Goal: Information Seeking & Learning: Learn about a topic

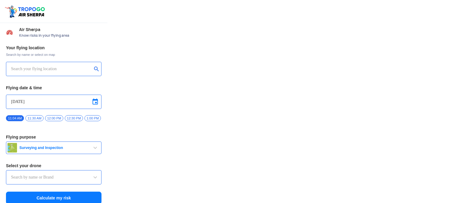
type input "Throttle Dopo"
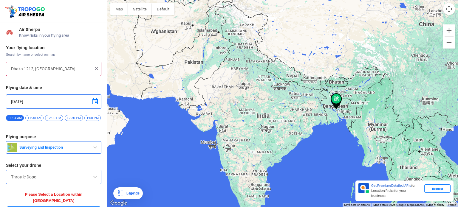
drag, startPoint x: 353, startPoint y: 94, endPoint x: 278, endPoint y: 96, distance: 74.9
click at [279, 96] on div at bounding box center [282, 103] width 351 height 207
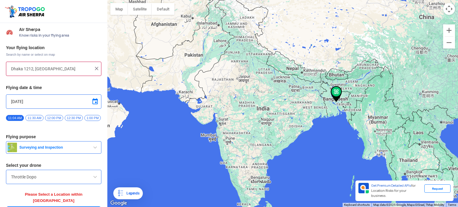
drag, startPoint x: 310, startPoint y: 103, endPoint x: 259, endPoint y: 104, distance: 51.0
click at [248, 103] on div at bounding box center [282, 103] width 351 height 207
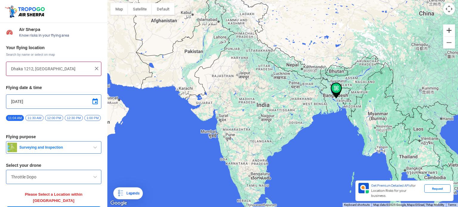
click at [449, 29] on button "Zoom in" at bounding box center [449, 30] width 12 height 12
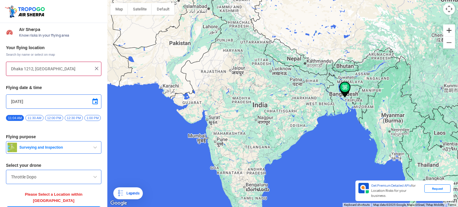
click at [449, 29] on button "Zoom in" at bounding box center [449, 30] width 12 height 12
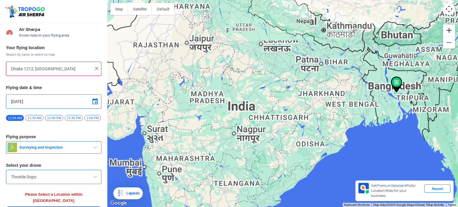
drag, startPoint x: 449, startPoint y: 29, endPoint x: 446, endPoint y: 35, distance: 6.8
click at [449, 29] on button "Zoom in" at bounding box center [449, 30] width 12 height 12
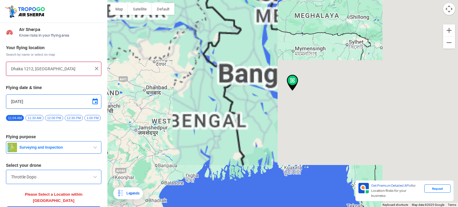
drag, startPoint x: 402, startPoint y: 111, endPoint x: 133, endPoint y: 122, distance: 269.2
click at [116, 126] on div at bounding box center [282, 103] width 351 height 207
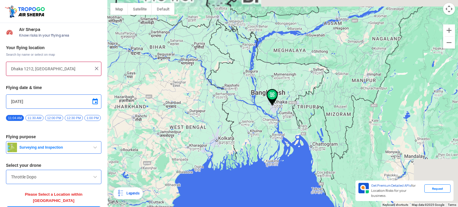
drag, startPoint x: 209, startPoint y: 105, endPoint x: 178, endPoint y: 120, distance: 34.4
click at [177, 120] on div at bounding box center [282, 103] width 351 height 207
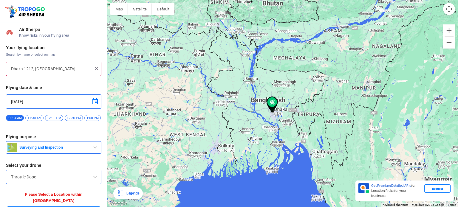
click at [272, 105] on img at bounding box center [272, 105] width 11 height 16
click at [272, 102] on img at bounding box center [272, 105] width 11 height 16
click at [449, 32] on button "Zoom in" at bounding box center [449, 30] width 12 height 12
click at [448, 31] on button "Zoom in" at bounding box center [449, 30] width 12 height 12
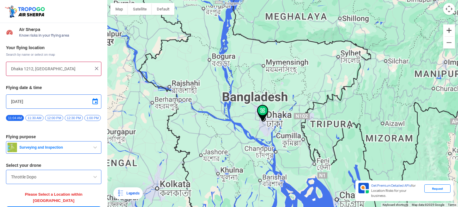
click at [449, 31] on button "Zoom in" at bounding box center [449, 30] width 12 height 12
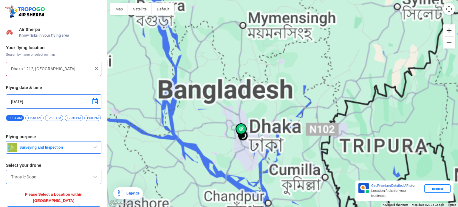
click at [449, 31] on button "Zoom in" at bounding box center [449, 30] width 12 height 12
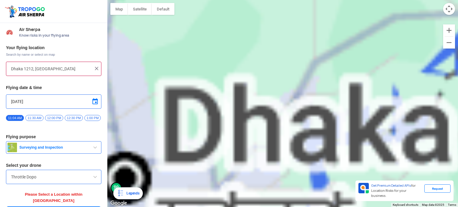
drag, startPoint x: 315, startPoint y: 130, endPoint x: 390, endPoint y: 12, distance: 140.2
click at [390, 12] on div at bounding box center [282, 103] width 351 height 207
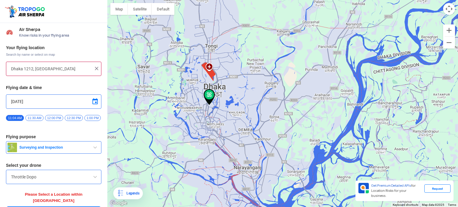
drag, startPoint x: 299, startPoint y: 82, endPoint x: 312, endPoint y: 63, distance: 23.1
click at [312, 63] on div at bounding box center [282, 103] width 351 height 207
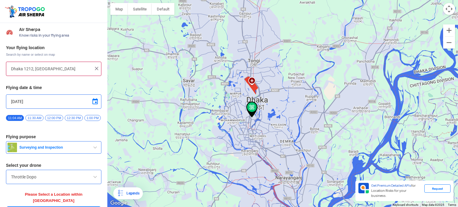
drag, startPoint x: 241, startPoint y: 104, endPoint x: 282, endPoint y: 117, distance: 42.5
click at [282, 117] on div at bounding box center [282, 103] width 351 height 207
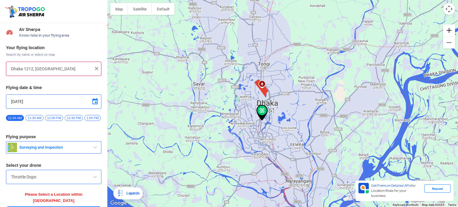
click at [451, 32] on button "Zoom in" at bounding box center [449, 30] width 12 height 12
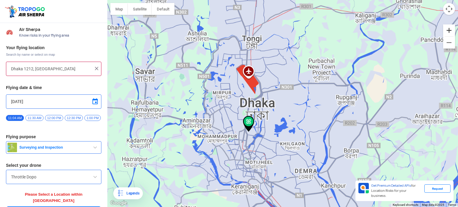
click at [451, 32] on button "Zoom in" at bounding box center [449, 30] width 12 height 12
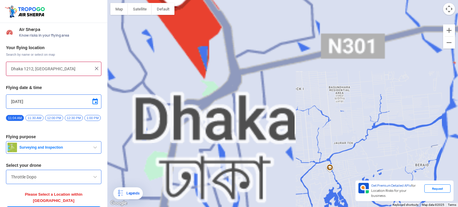
drag, startPoint x: 322, startPoint y: 91, endPoint x: 342, endPoint y: 103, distance: 23.7
click at [342, 103] on div at bounding box center [282, 103] width 351 height 207
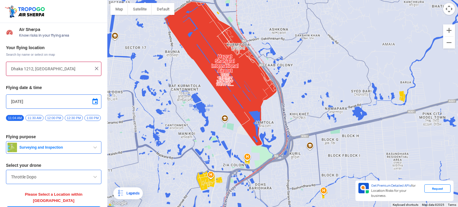
drag, startPoint x: 268, startPoint y: 80, endPoint x: 314, endPoint y: 168, distance: 99.1
click at [314, 168] on div at bounding box center [282, 103] width 351 height 207
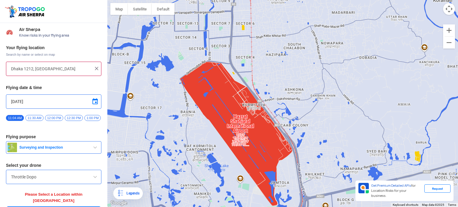
click at [281, 145] on div at bounding box center [282, 103] width 351 height 207
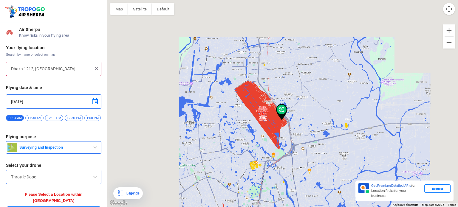
type input "[GEOGRAPHIC_DATA], [GEOGRAPHIC_DATA]"
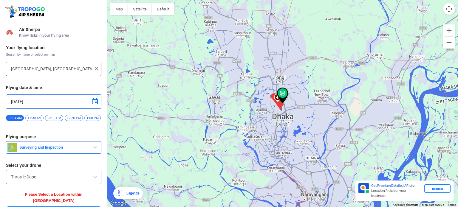
click at [275, 103] on div at bounding box center [282, 103] width 351 height 207
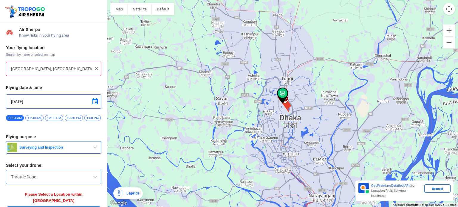
click at [288, 102] on img at bounding box center [282, 96] width 11 height 16
click at [288, 103] on img at bounding box center [282, 96] width 11 height 16
click at [450, 32] on button "Zoom in" at bounding box center [449, 30] width 12 height 12
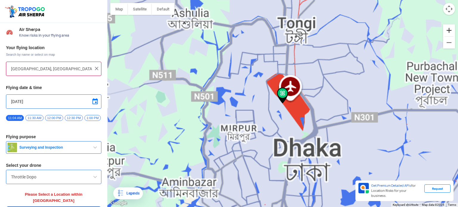
click at [450, 32] on button "Zoom in" at bounding box center [449, 30] width 12 height 12
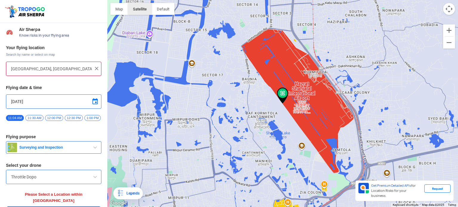
click at [145, 7] on button "Satellite" at bounding box center [140, 9] width 24 height 12
click at [123, 8] on button "Map" at bounding box center [119, 9] width 18 height 12
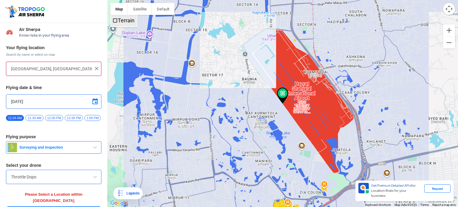
click at [128, 18] on label "Terrain" at bounding box center [126, 20] width 17 height 6
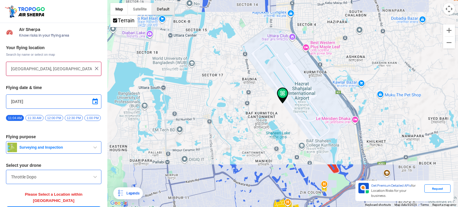
click at [165, 5] on button "button" at bounding box center [163, 9] width 23 height 12
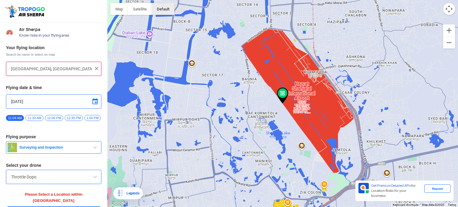
click at [164, 8] on button "button" at bounding box center [163, 9] width 23 height 12
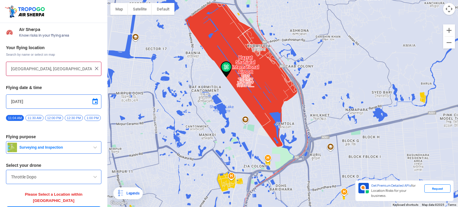
click at [256, 56] on div at bounding box center [282, 103] width 351 height 207
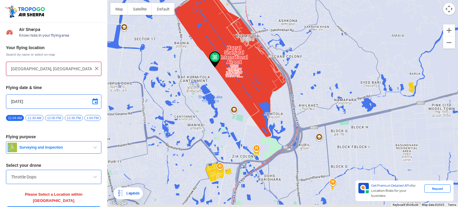
drag, startPoint x: 290, startPoint y: 133, endPoint x: 283, endPoint y: 111, distance: 24.0
click at [283, 111] on div at bounding box center [282, 103] width 351 height 207
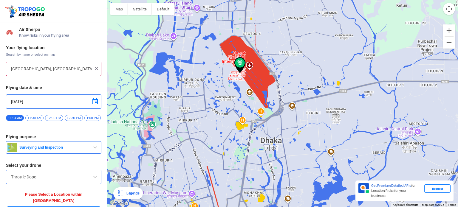
scroll to position [11, 0]
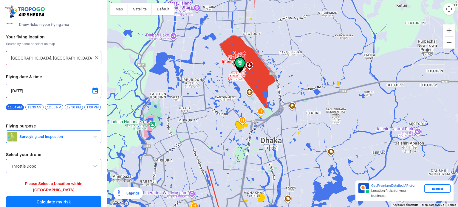
click at [57, 170] on input "Throttle Dopo" at bounding box center [53, 166] width 85 height 7
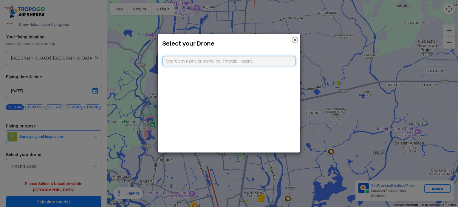
click at [191, 61] on input "text" at bounding box center [229, 61] width 134 height 10
click at [297, 38] on img at bounding box center [295, 40] width 6 height 6
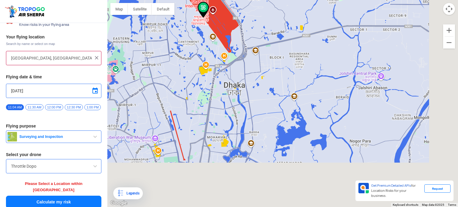
drag, startPoint x: 257, startPoint y: 164, endPoint x: 220, endPoint y: 108, distance: 67.8
click at [220, 108] on div at bounding box center [282, 103] width 351 height 207
